Goal: Find specific page/section: Find specific page/section

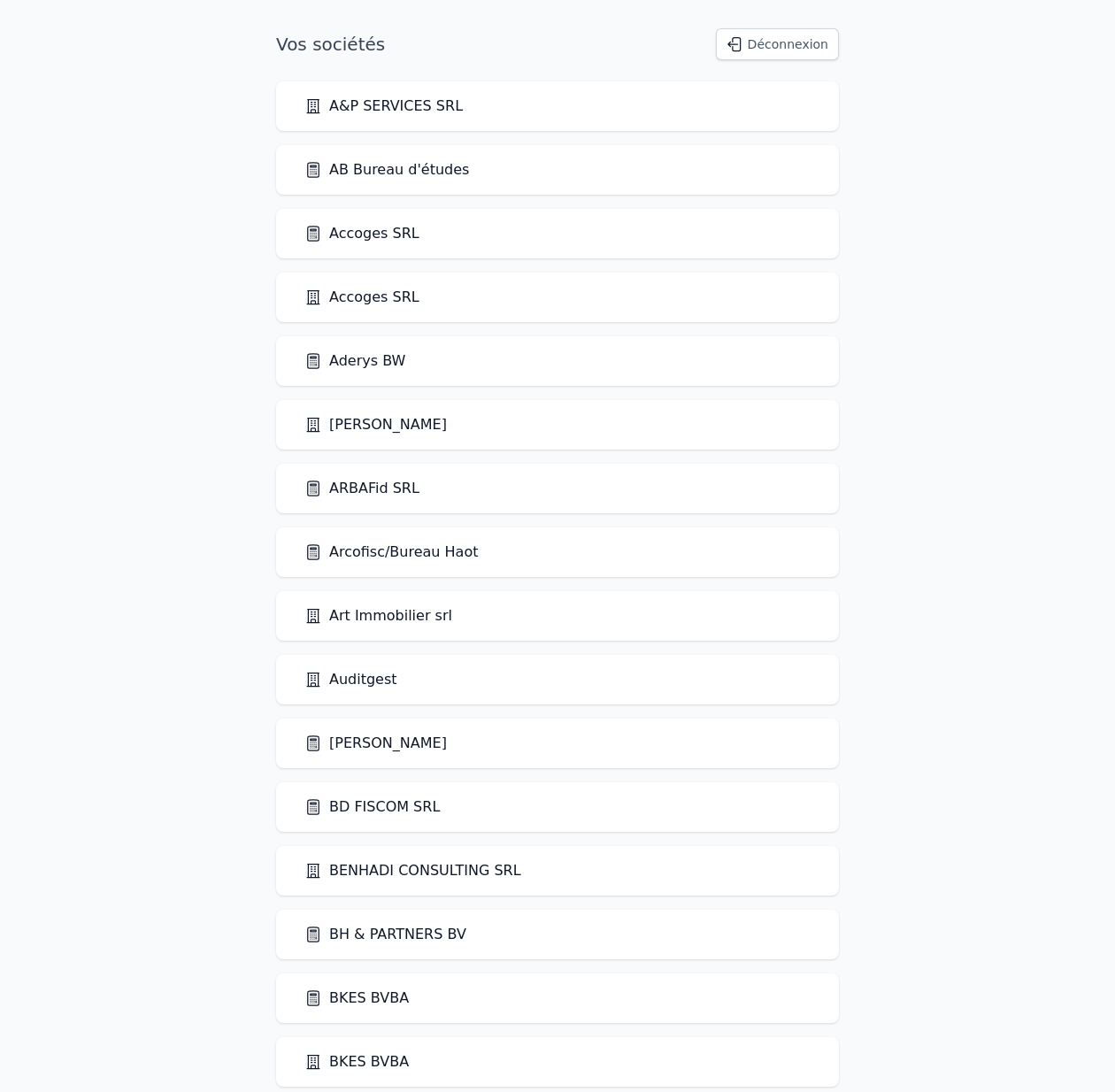
scroll to position [2364, 0]
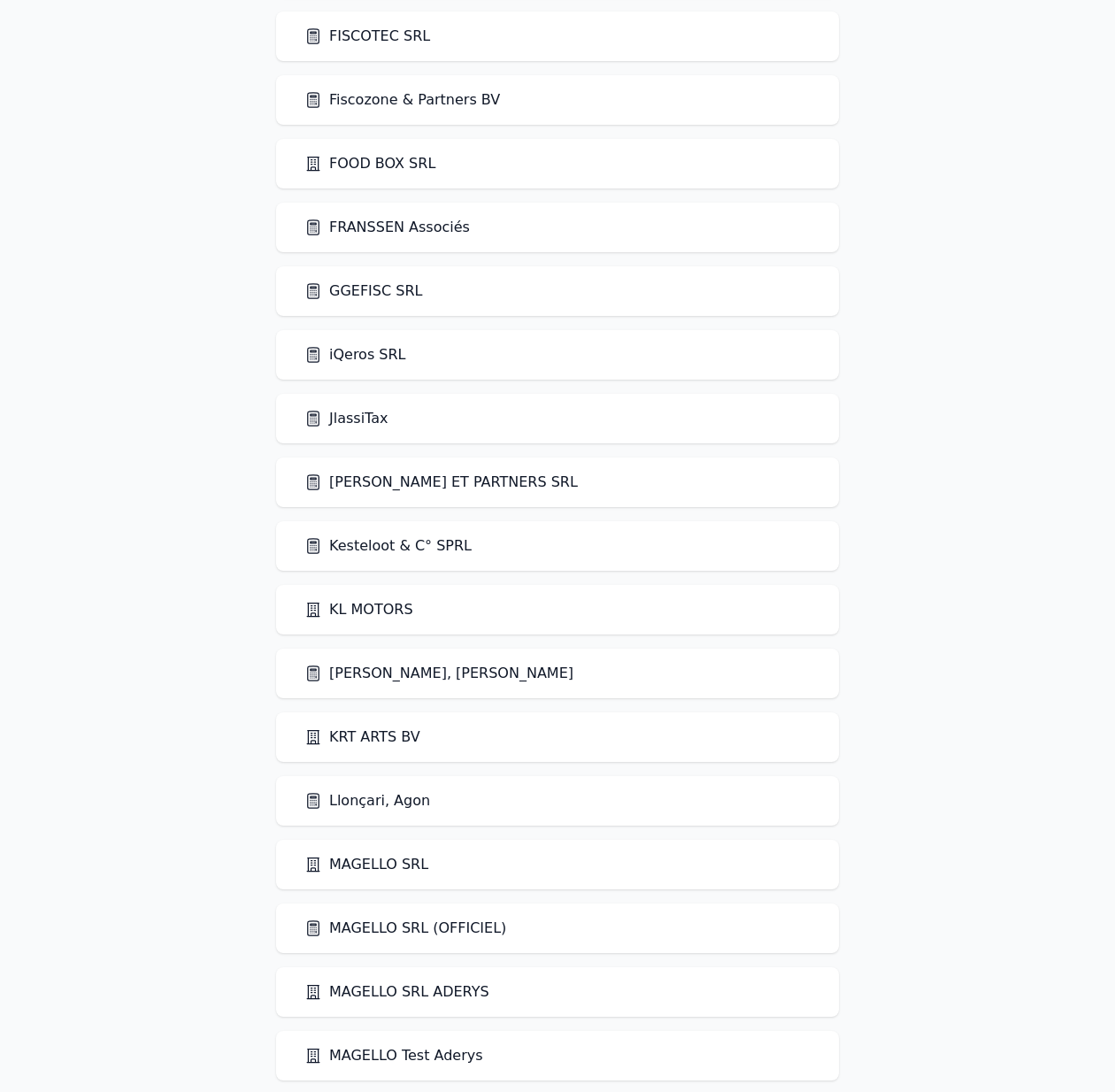
click at [451, 548] on link "Kesteloot & C° SPRL" at bounding box center [388, 546] width 167 height 21
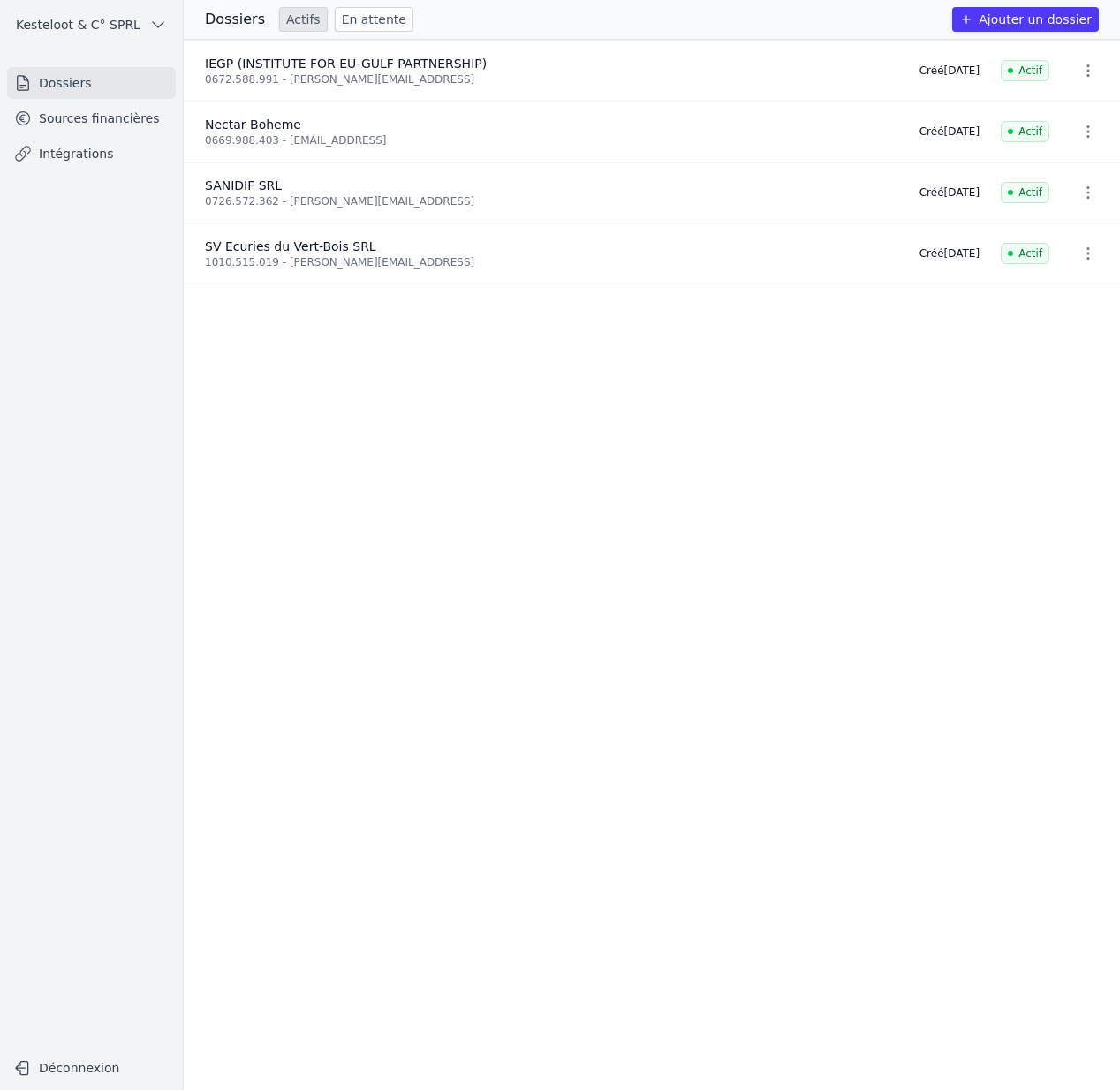
click at [126, 105] on link "Sources financières" at bounding box center [91, 118] width 169 height 31
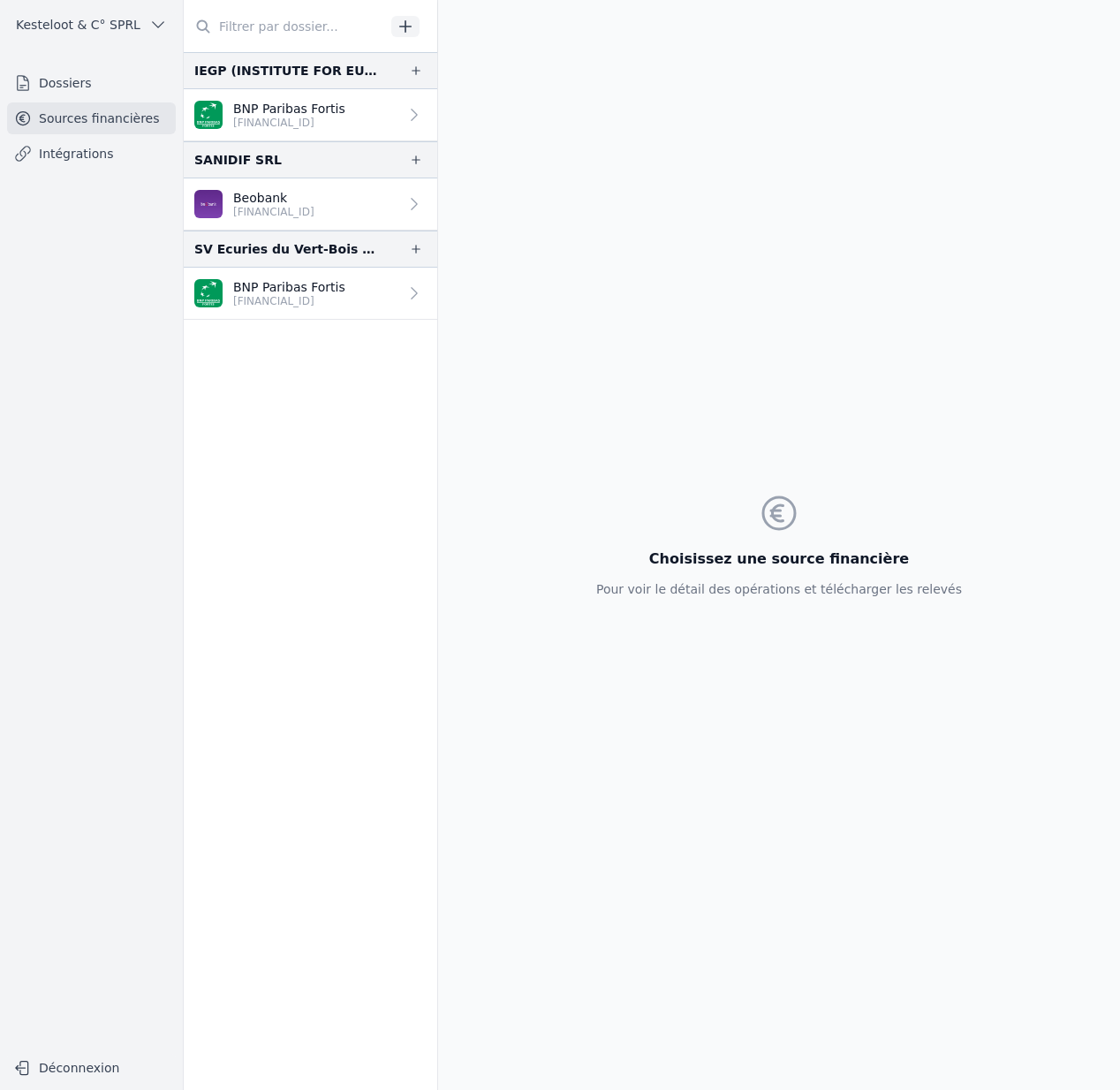
click at [280, 200] on p "Beobank" at bounding box center [273, 198] width 81 height 18
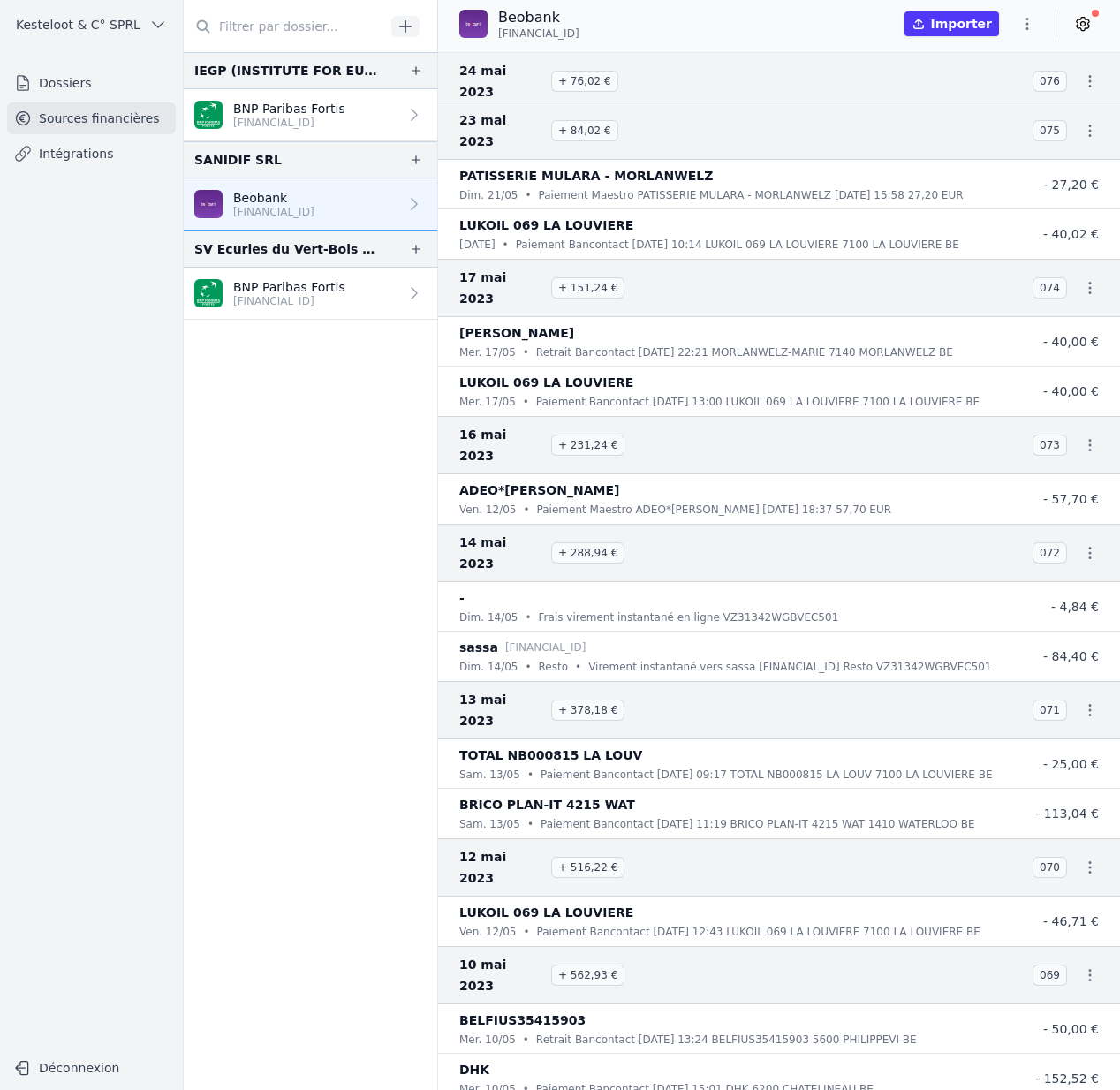
scroll to position [35250, 0]
